Goal: Use online tool/utility: Utilize a website feature to perform a specific function

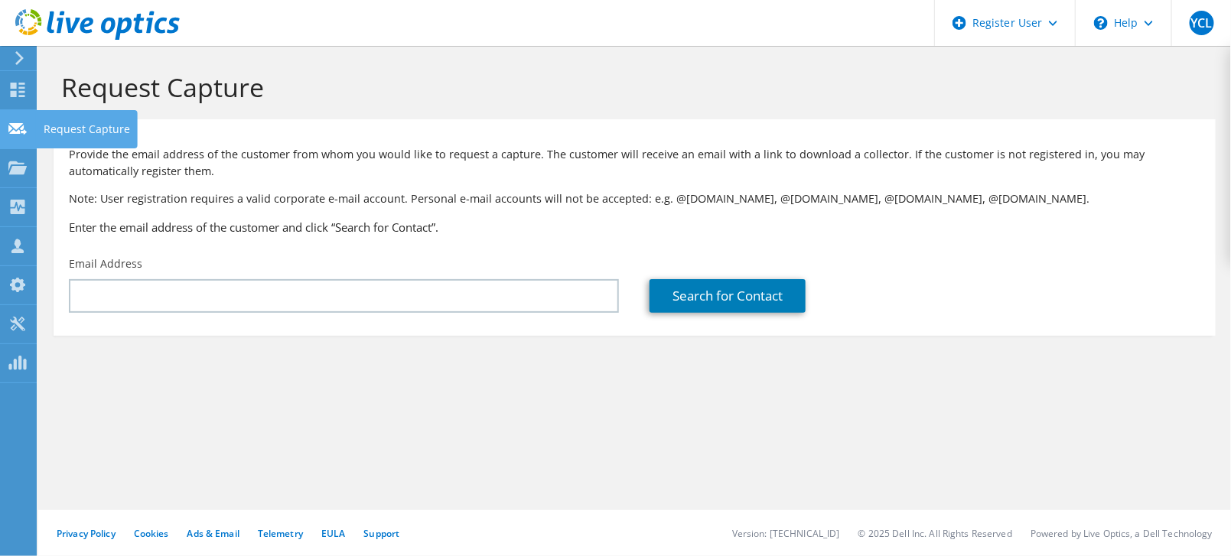
click at [60, 128] on div "Request Capture" at bounding box center [87, 129] width 102 height 38
click at [15, 90] on use at bounding box center [18, 90] width 15 height 15
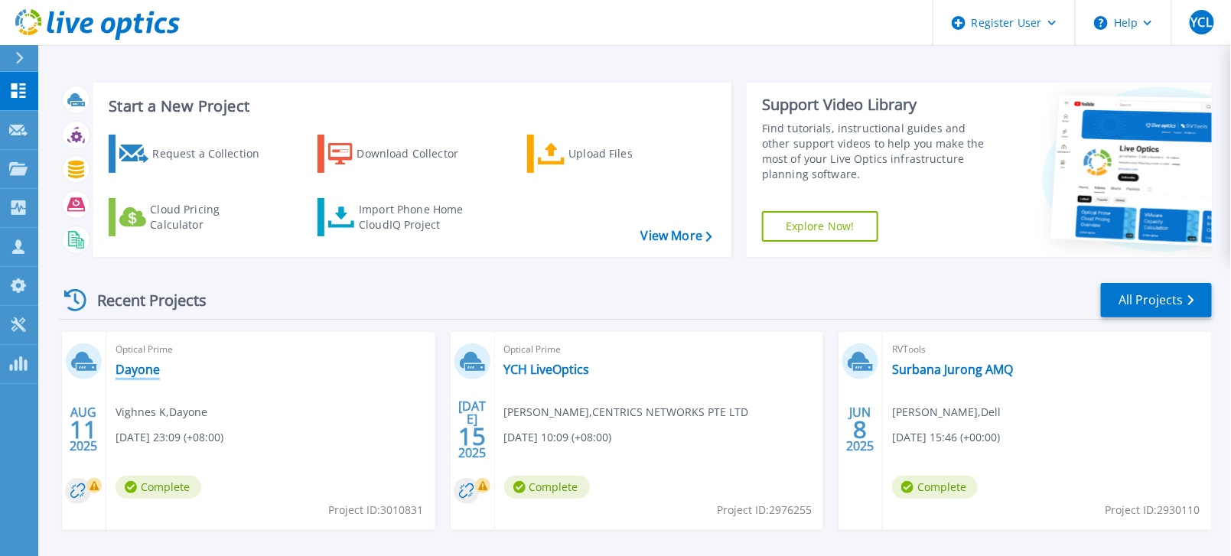
click at [141, 370] on link "Dayone" at bounding box center [138, 369] width 44 height 15
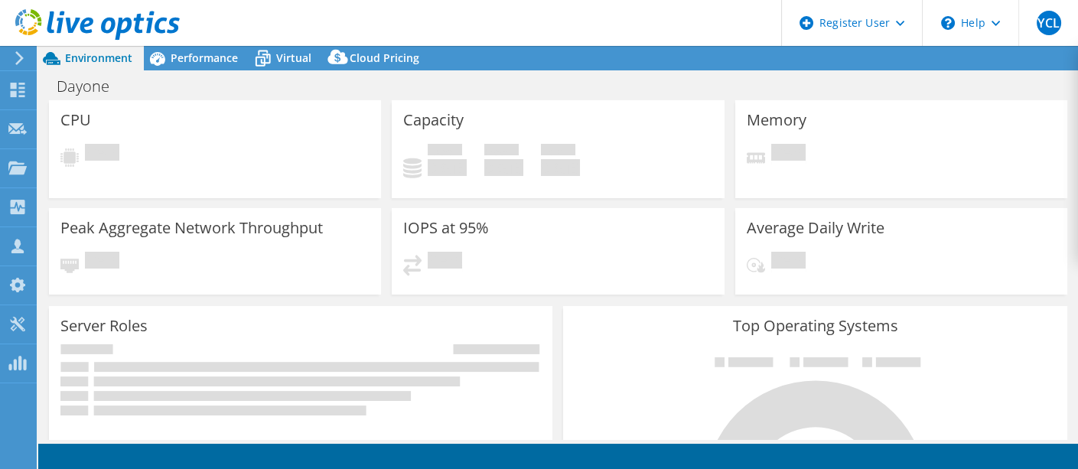
select select "[GEOGRAPHIC_DATA]"
select select "USD"
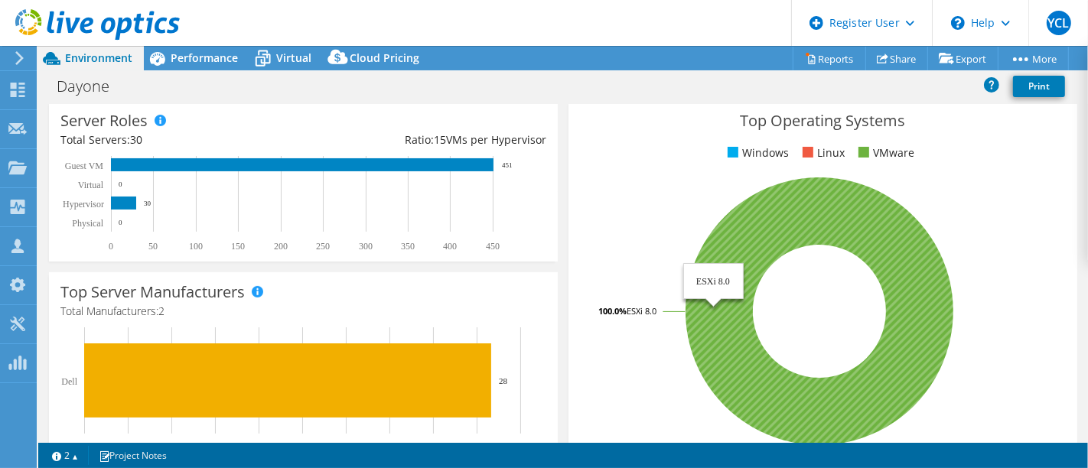
scroll to position [255, 0]
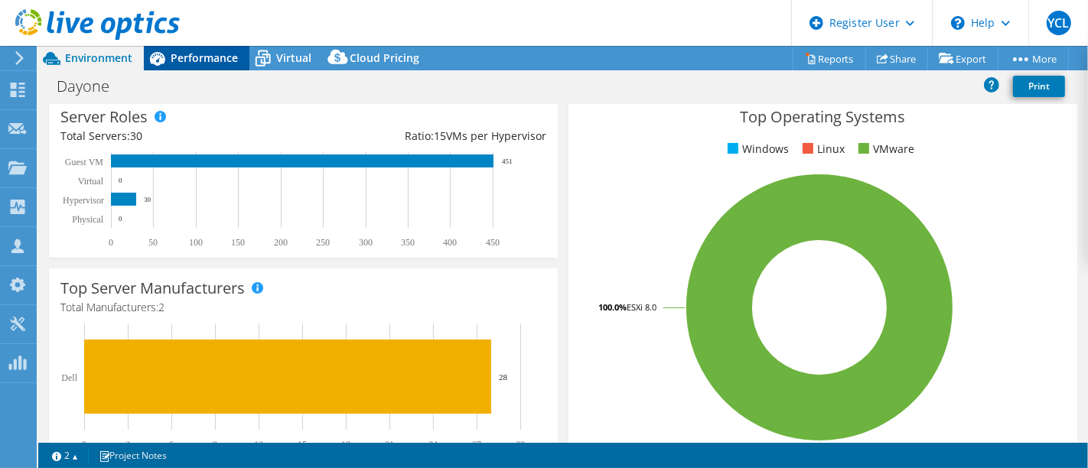
click at [206, 57] on span "Performance" at bounding box center [204, 57] width 67 height 15
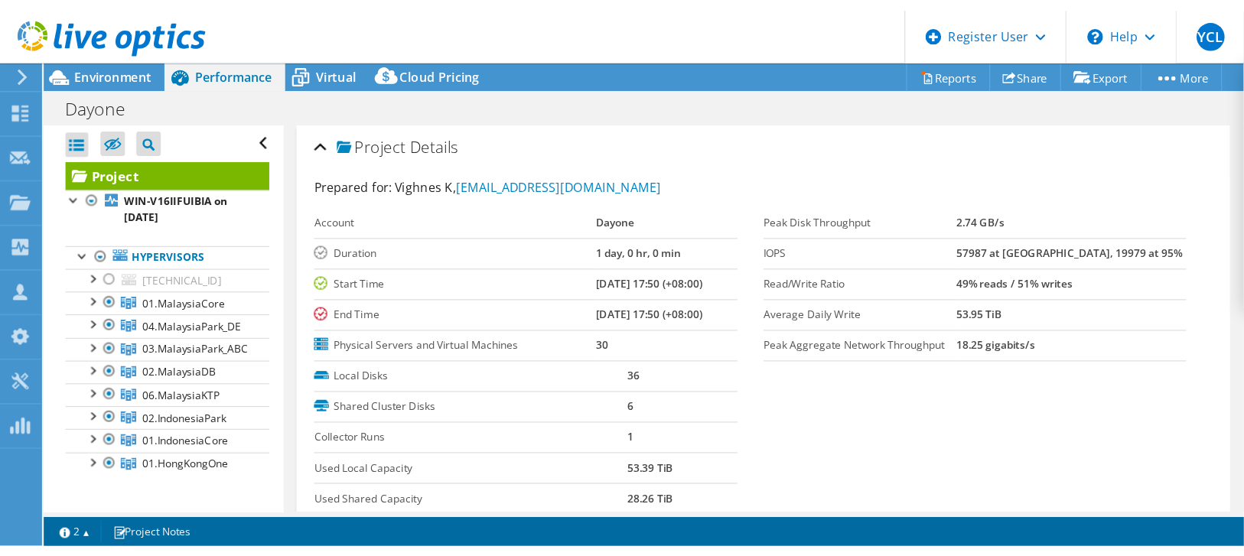
scroll to position [0, 0]
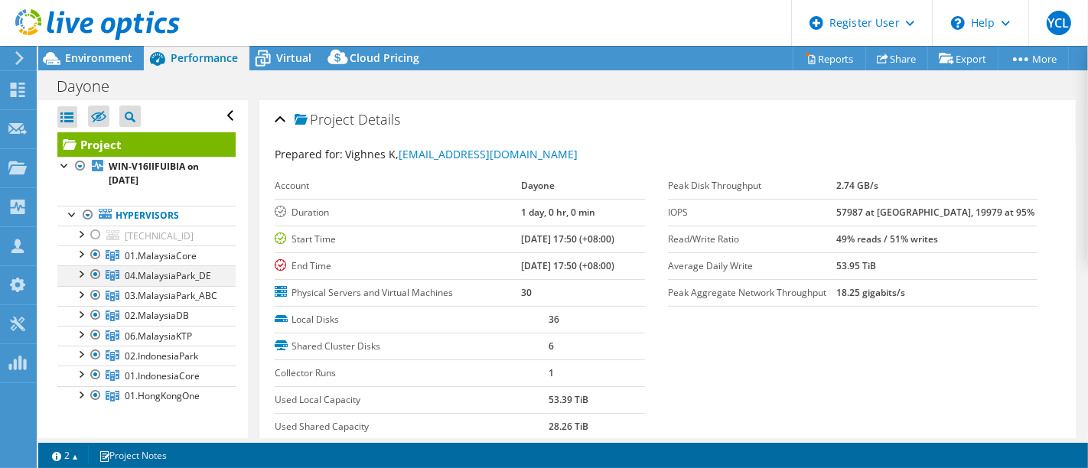
click at [91, 272] on div at bounding box center [95, 274] width 15 height 18
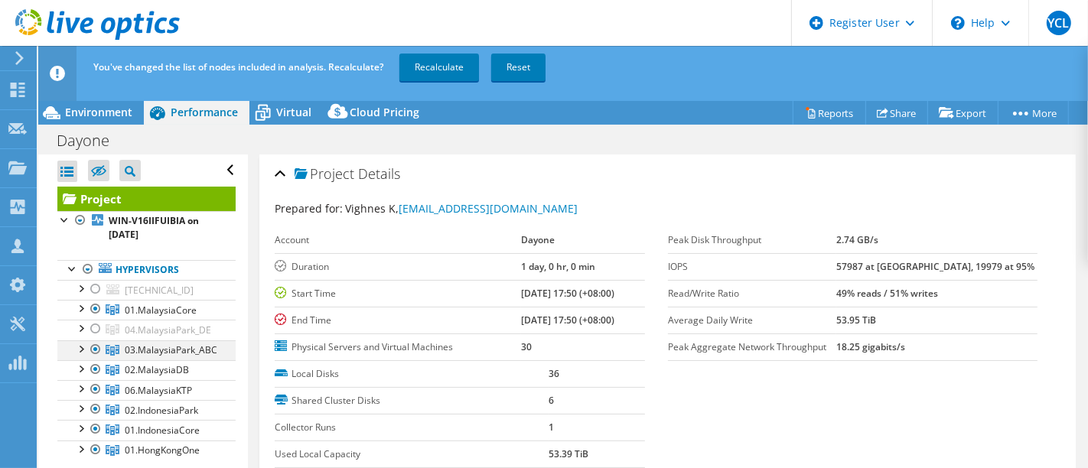
click at [99, 285] on div at bounding box center [95, 289] width 15 height 18
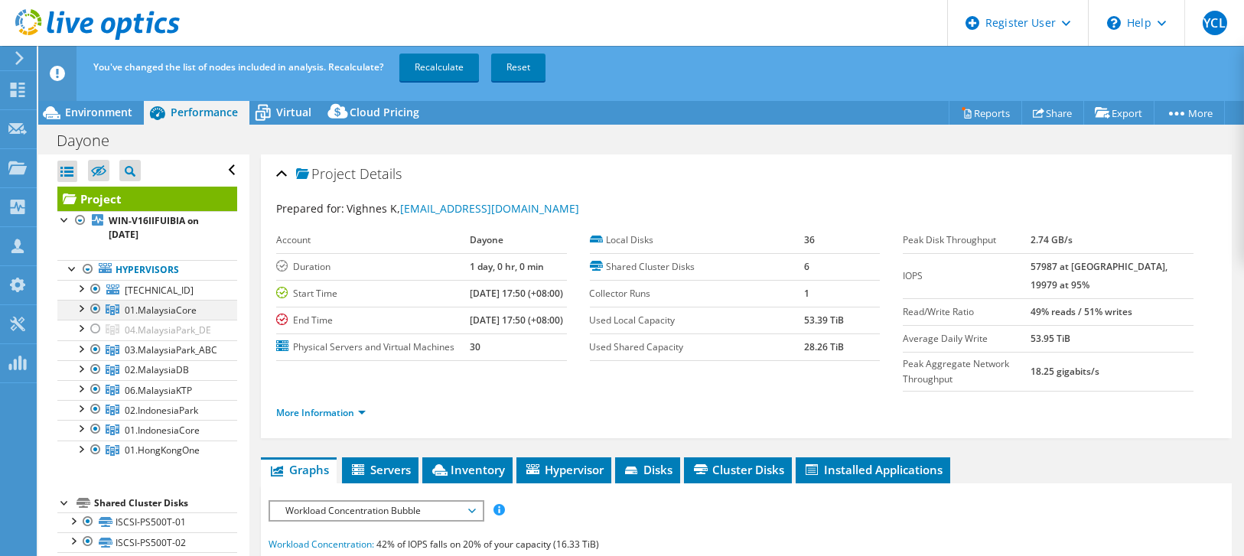
click at [96, 308] on div at bounding box center [95, 309] width 15 height 18
click at [99, 303] on div at bounding box center [95, 309] width 15 height 18
click at [96, 350] on div at bounding box center [95, 349] width 15 height 18
click at [100, 370] on div at bounding box center [95, 369] width 15 height 18
click at [99, 383] on div at bounding box center [95, 389] width 15 height 18
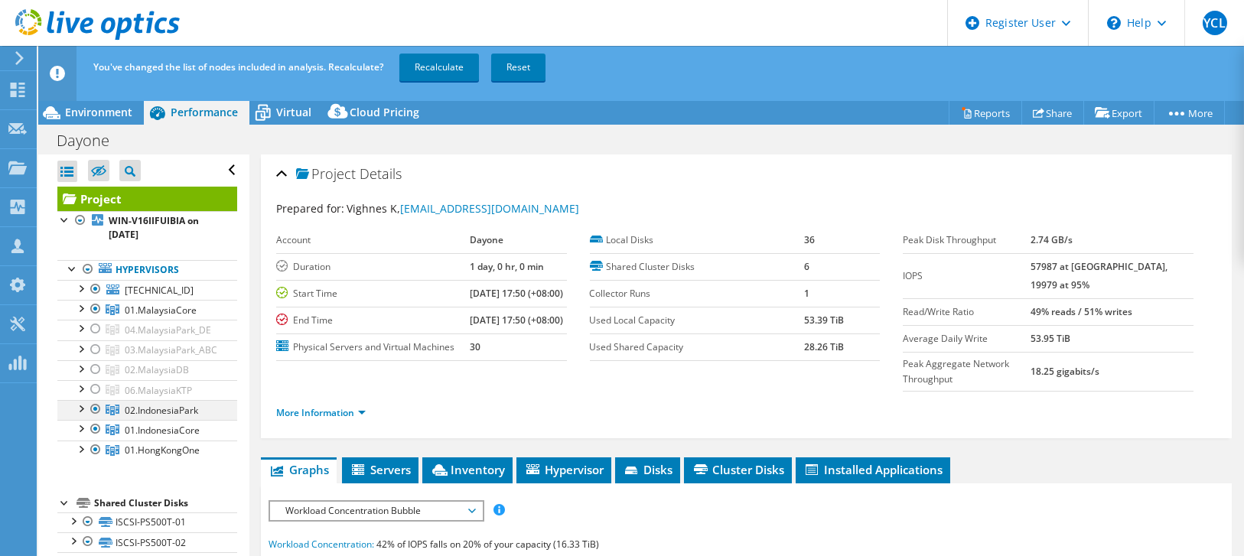
click at [98, 401] on div at bounding box center [95, 409] width 15 height 18
click at [93, 427] on div at bounding box center [95, 429] width 15 height 18
drag, startPoint x: 98, startPoint y: 447, endPoint x: 109, endPoint y: 422, distance: 27.7
click at [96, 447] on div at bounding box center [95, 450] width 15 height 18
click at [439, 60] on link "Recalculate" at bounding box center [439, 68] width 80 height 28
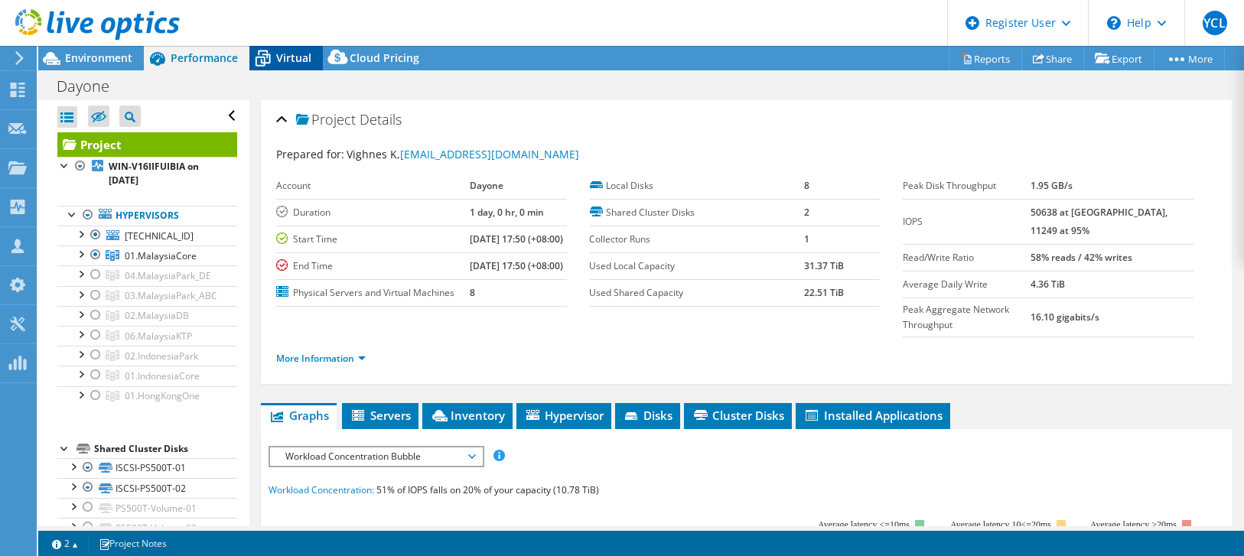
click at [254, 50] on icon at bounding box center [262, 58] width 27 height 27
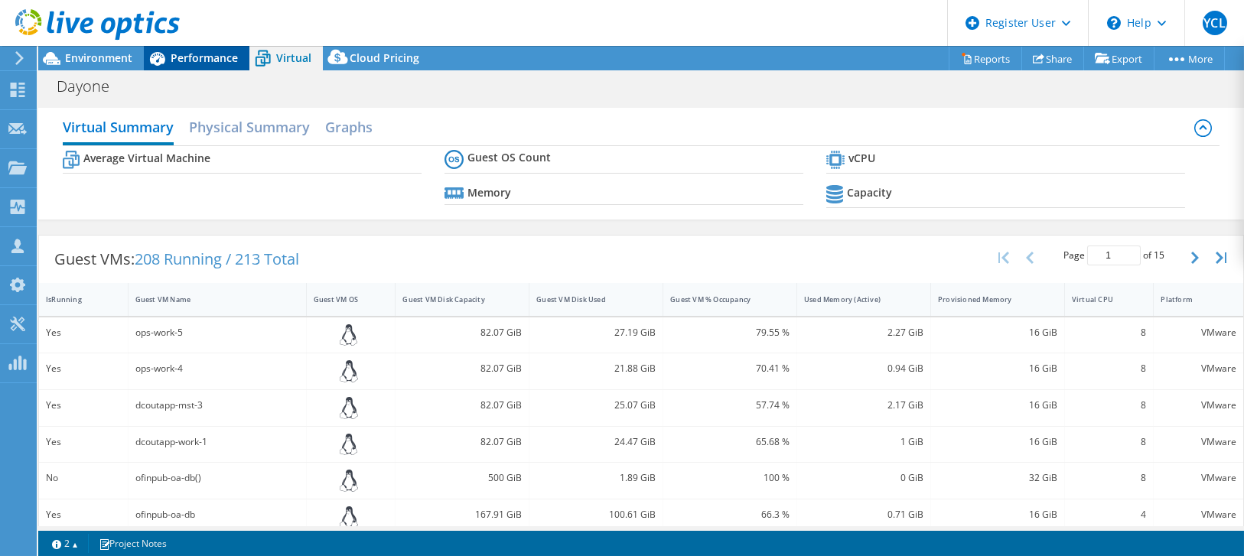
click at [210, 57] on span "Performance" at bounding box center [204, 57] width 67 height 15
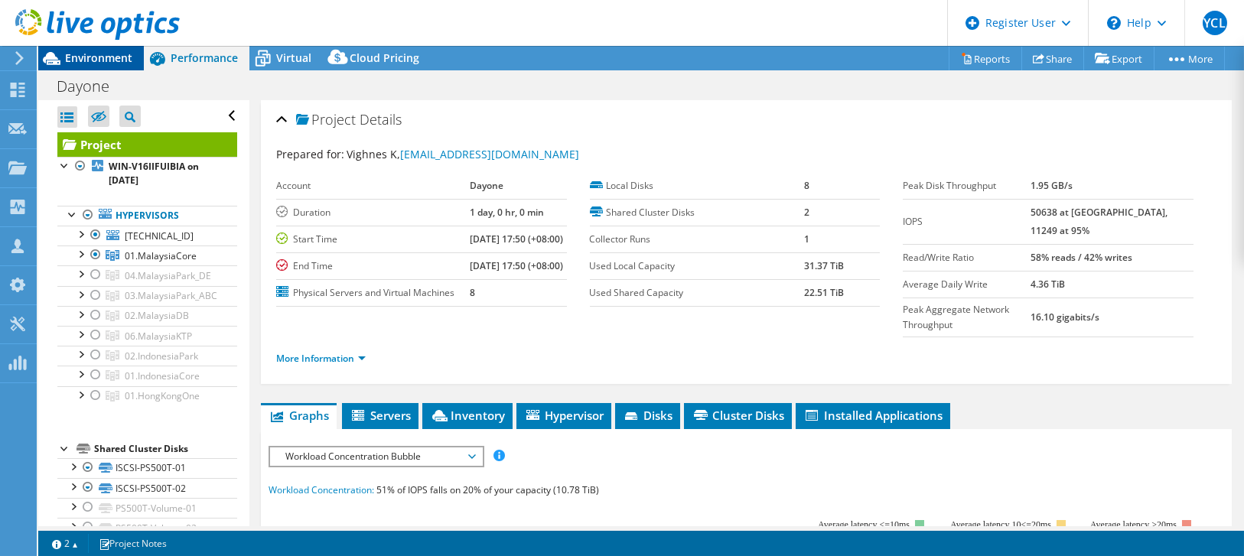
click at [112, 60] on span "Environment" at bounding box center [98, 57] width 67 height 15
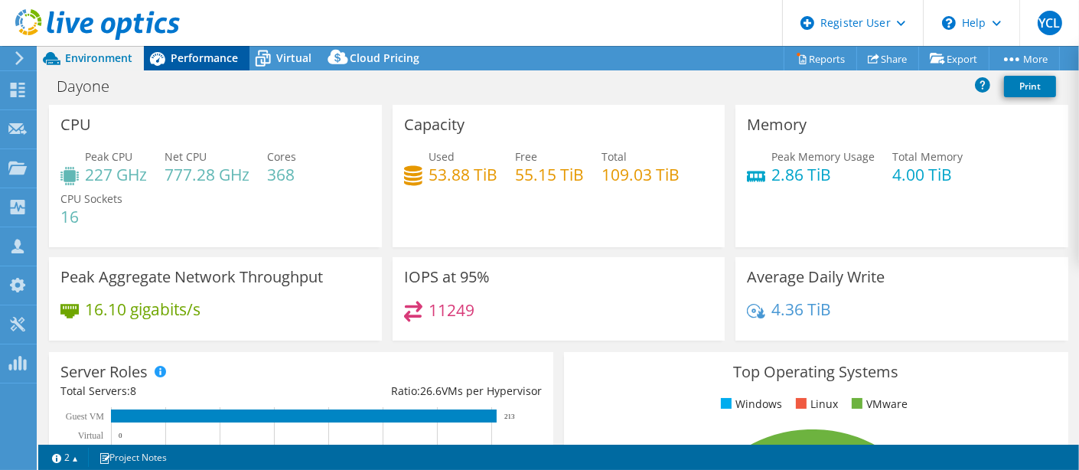
click at [201, 60] on span "Performance" at bounding box center [204, 57] width 67 height 15
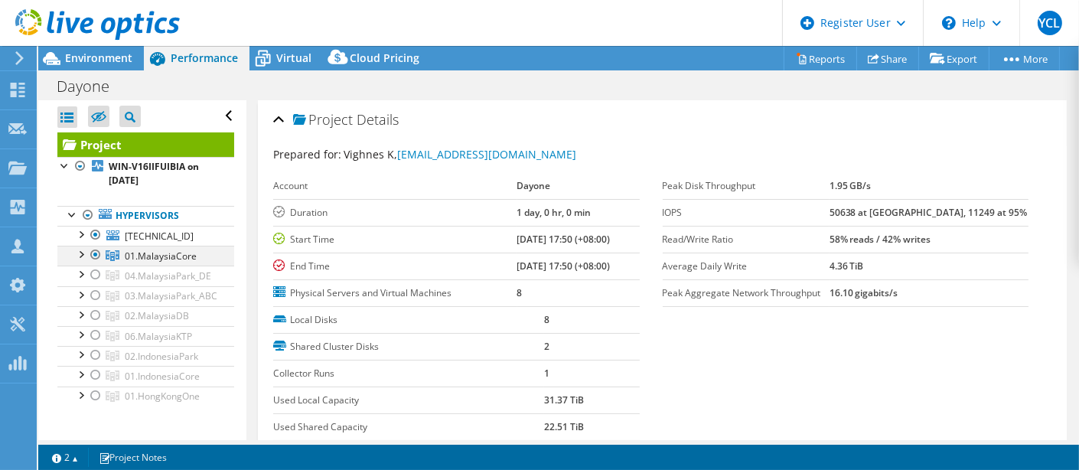
click at [96, 257] on div at bounding box center [95, 255] width 15 height 18
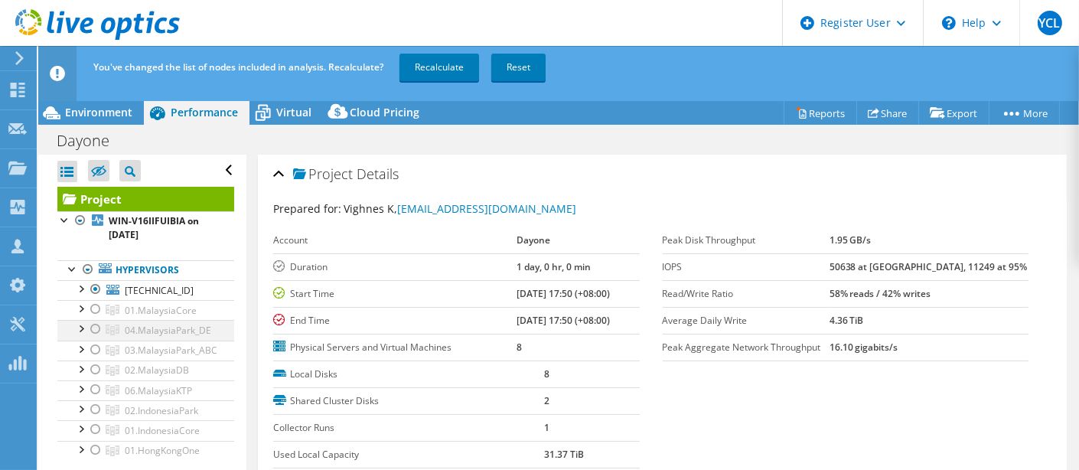
click at [95, 324] on div at bounding box center [95, 329] width 15 height 18
click at [100, 323] on div at bounding box center [95, 329] width 15 height 18
click at [96, 366] on div at bounding box center [95, 369] width 15 height 18
click at [446, 62] on link "Recalculate" at bounding box center [439, 68] width 80 height 28
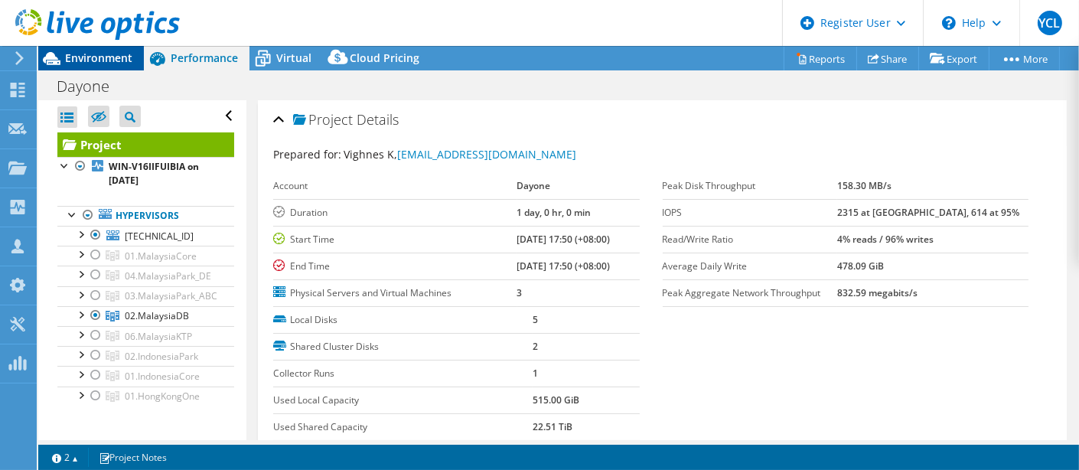
click at [74, 54] on span "Environment" at bounding box center [98, 57] width 67 height 15
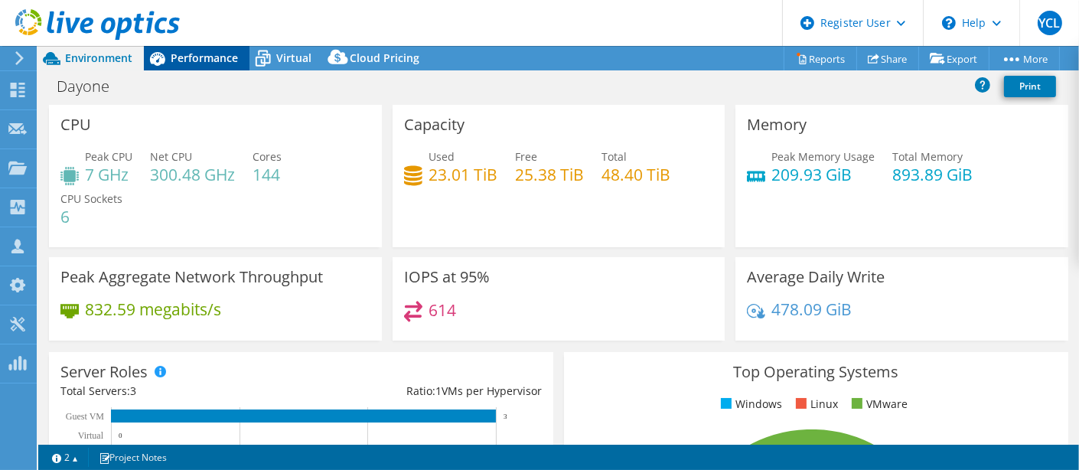
click at [165, 54] on icon at bounding box center [157, 58] width 27 height 27
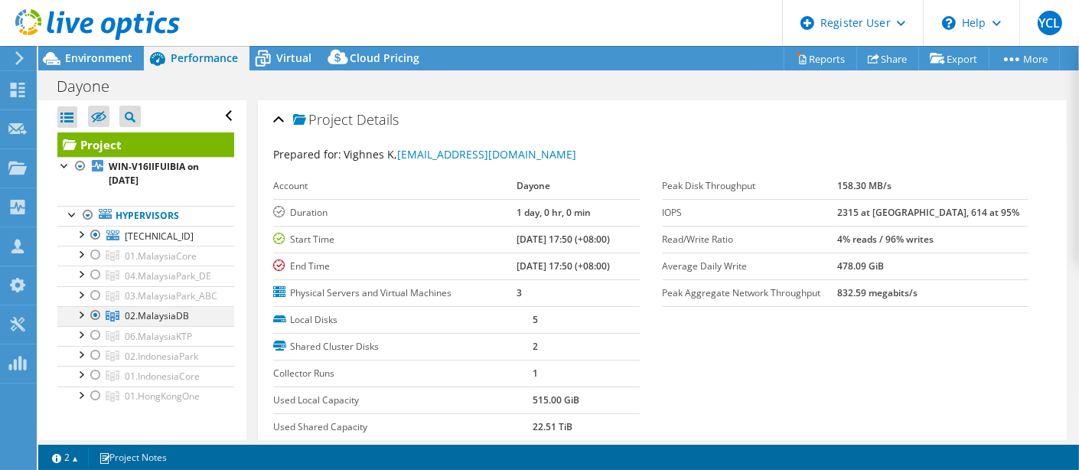
click at [94, 315] on div at bounding box center [95, 315] width 15 height 18
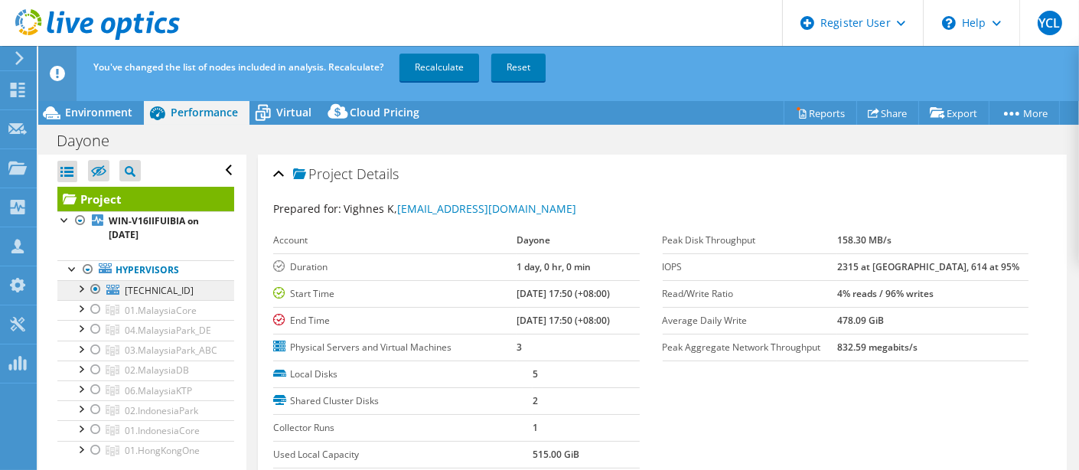
scroll to position [85, 0]
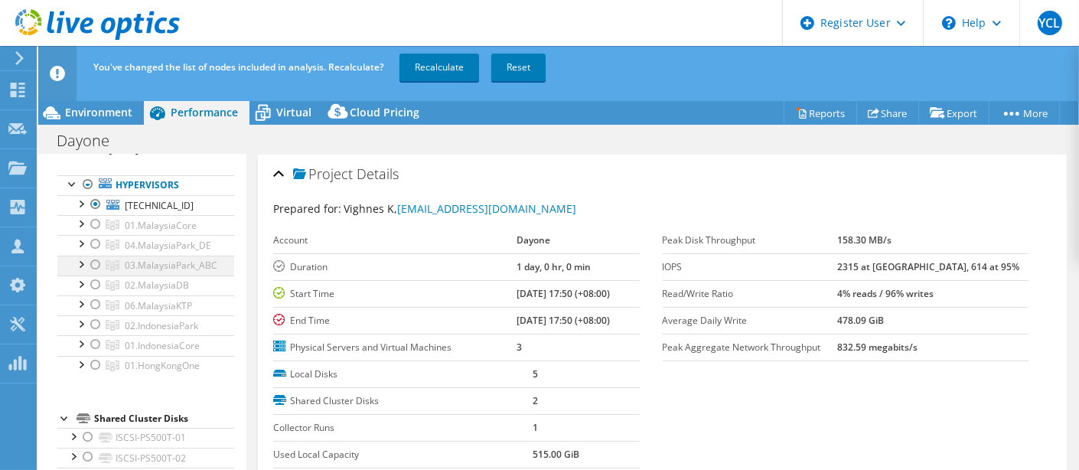
click at [96, 258] on div at bounding box center [95, 265] width 15 height 18
click at [461, 70] on link "Recalculate" at bounding box center [439, 68] width 80 height 28
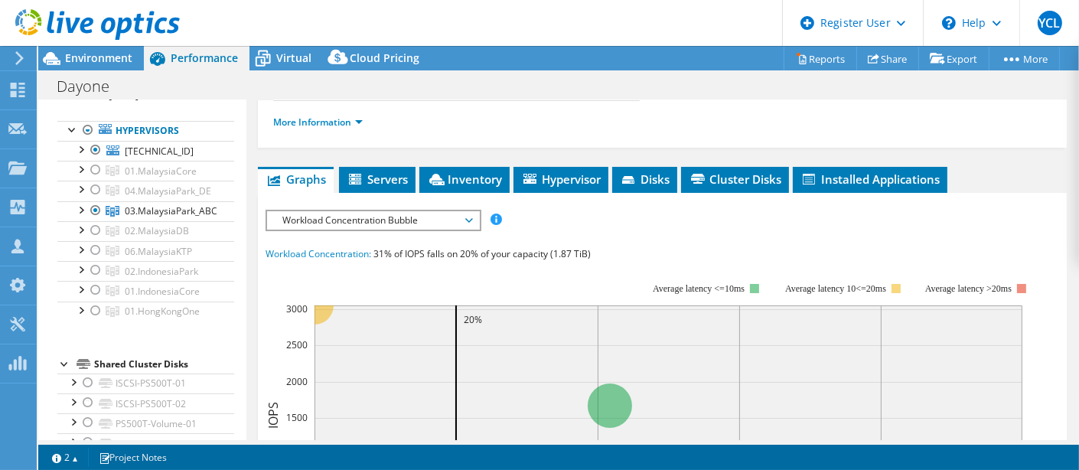
scroll to position [0, 0]
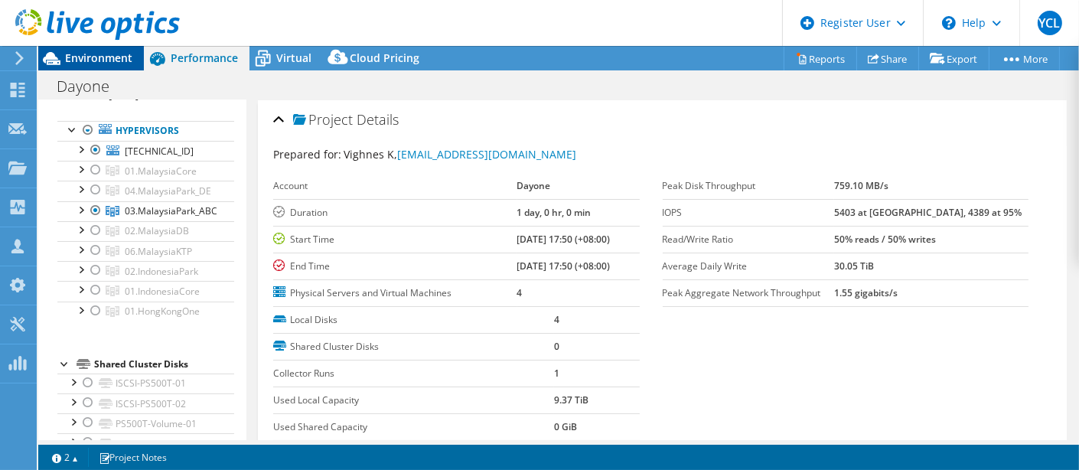
click at [106, 63] on span "Environment" at bounding box center [98, 57] width 67 height 15
